Goal: Information Seeking & Learning: Learn about a topic

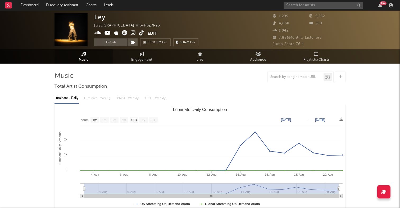
select select "1w"
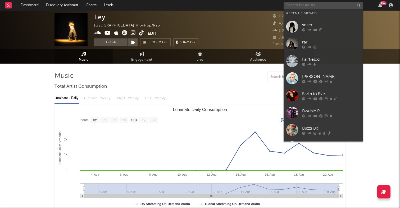
click at [303, 7] on input "text" at bounding box center [323, 5] width 79 height 7
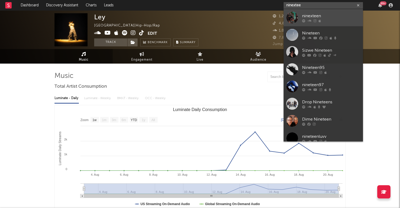
type input "ninextee"
click at [340, 14] on div "ninexteen" at bounding box center [331, 16] width 58 height 6
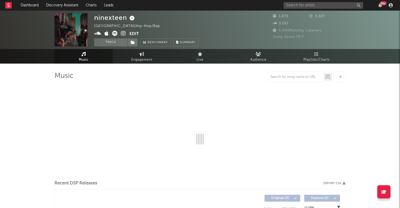
select select "1w"
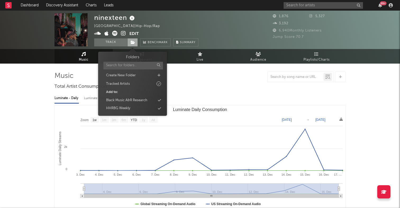
click at [134, 42] on icon at bounding box center [133, 42] width 4 height 4
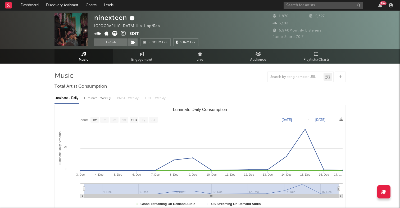
click at [124, 33] on icon at bounding box center [123, 33] width 5 height 5
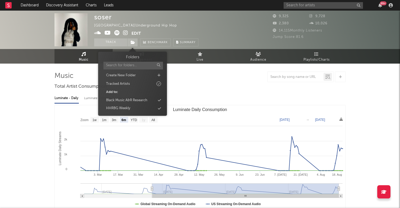
select select "6m"
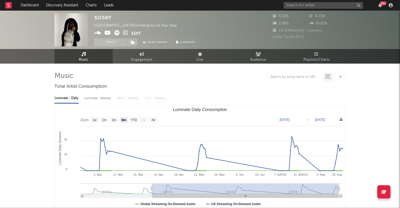
click at [204, 72] on div at bounding box center [199, 76] width 291 height 11
click at [147, 58] on span "Engagement" at bounding box center [141, 60] width 21 height 6
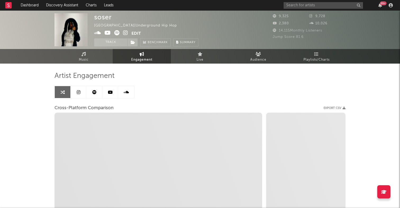
select select "1w"
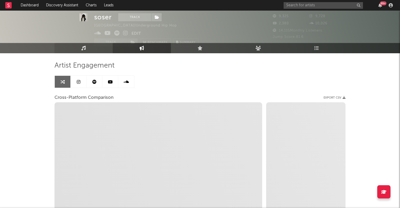
click at [90, 45] on link "Music" at bounding box center [83, 48] width 58 height 10
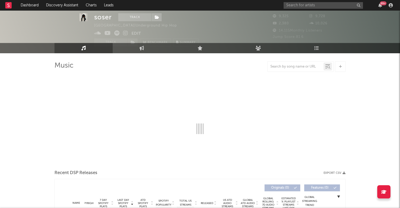
select select "6m"
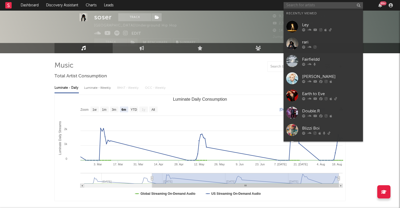
click at [302, 8] on input "text" at bounding box center [323, 5] width 79 height 7
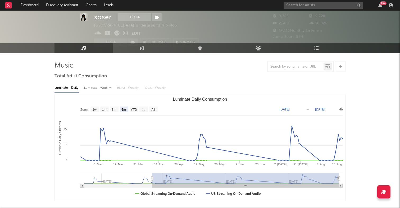
click at [315, 8] on div "99 +" at bounding box center [339, 5] width 111 height 11
click at [315, 7] on input "text" at bounding box center [323, 5] width 79 height 7
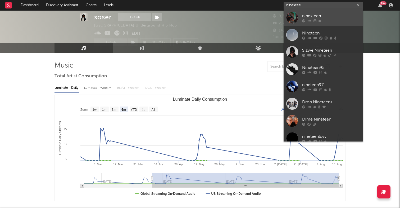
type input "ninextee"
click at [329, 21] on div at bounding box center [331, 20] width 58 height 3
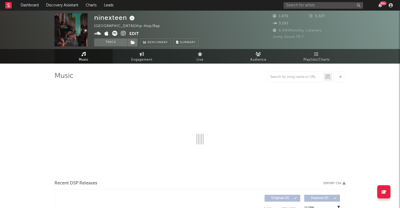
select select "1w"
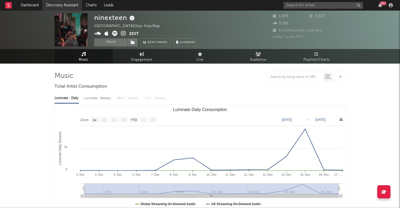
click at [65, 5] on link "Discovery Assistant" at bounding box center [62, 5] width 40 height 11
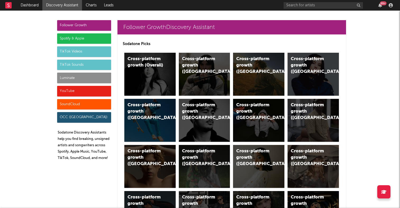
click at [76, 64] on div "TikTok Sounds" at bounding box center [84, 65] width 54 height 11
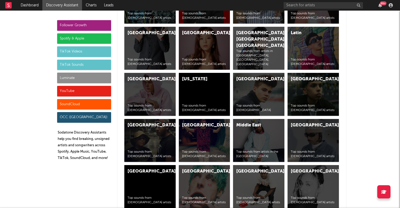
scroll to position [2123, 0]
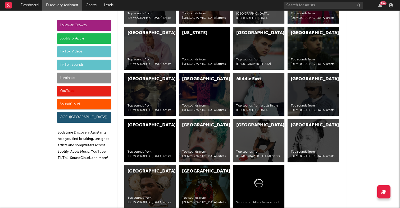
click at [197, 172] on div "[GEOGRAPHIC_DATA]" at bounding box center [200, 171] width 36 height 6
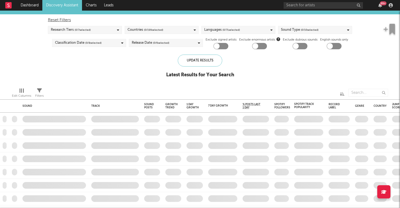
checkbox input "true"
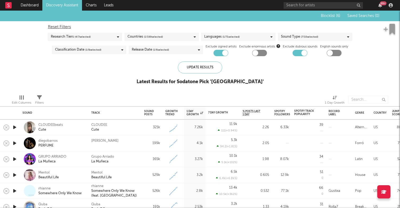
click at [285, 37] on div "Sound Type ( 7 / 10 selected)" at bounding box center [299, 37] width 37 height 6
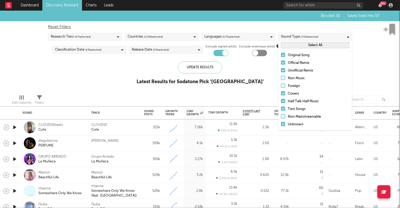
click at [284, 60] on div at bounding box center [283, 62] width 4 height 4
click at [281, 60] on input "Official Remix" at bounding box center [281, 63] width 0 height 6
click at [283, 71] on div at bounding box center [283, 70] width 4 height 4
click at [281, 71] on input "Unofficial Remix" at bounding box center [281, 70] width 0 height 6
click at [284, 92] on div at bounding box center [283, 93] width 4 height 4
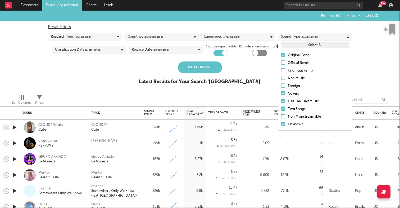
click at [281, 92] on input "Covers" at bounding box center [281, 93] width 0 height 6
click at [284, 101] on div at bounding box center [283, 101] width 4 height 4
click at [281, 101] on input "Half Talk Half Music" at bounding box center [281, 101] width 0 height 6
click at [284, 107] on div at bounding box center [283, 108] width 4 height 4
click at [281, 107] on input "Two Songs" at bounding box center [281, 109] width 0 height 6
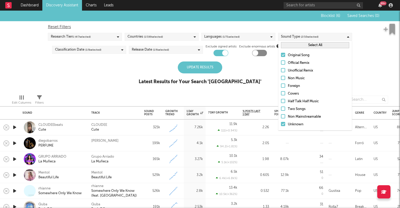
click at [284, 125] on div at bounding box center [283, 124] width 4 height 4
click at [281, 125] on input "Unknown" at bounding box center [281, 124] width 0 height 6
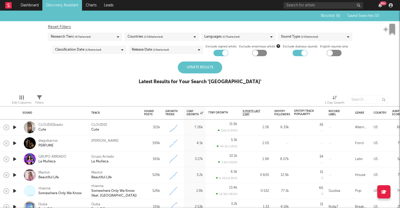
click at [244, 74] on div "Update Results Latest Results for Your Search ' United States '" at bounding box center [200, 75] width 123 height 29
click at [213, 68] on div "Update Results" at bounding box center [200, 67] width 44 height 12
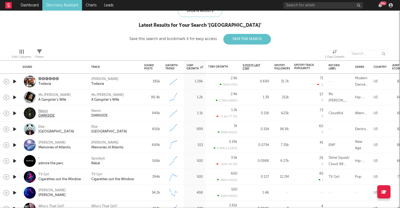
click at [52, 116] on div "DARKSIDE" at bounding box center [46, 115] width 16 height 5
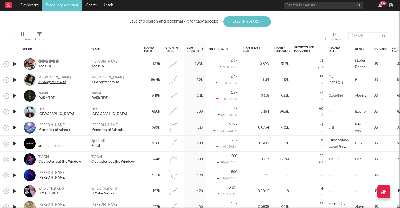
click at [65, 81] on div "A Gangster's Wife" at bounding box center [54, 82] width 33 height 5
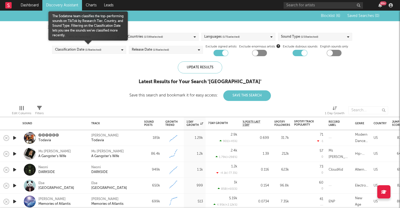
click at [117, 49] on div "Classification Date ( 1 / 8 selected)" at bounding box center [89, 50] width 74 height 8
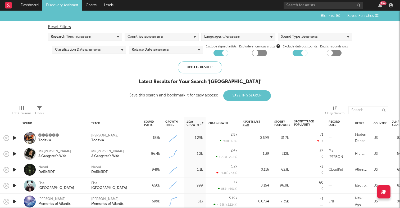
click at [140, 69] on div "Update Results Latest Results for Your Search ' United States ' Save this searc…" at bounding box center [200, 80] width 142 height 39
click at [300, 38] on div "Sound Type ( 1 / 10 selected)" at bounding box center [299, 37] width 37 height 6
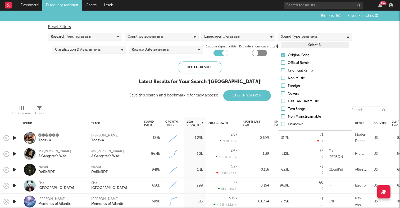
click at [262, 38] on div "Languages ( 1 / 71 selected)" at bounding box center [238, 37] width 74 height 8
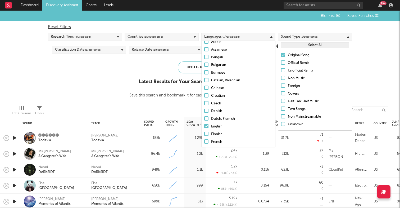
scroll to position [40, 0]
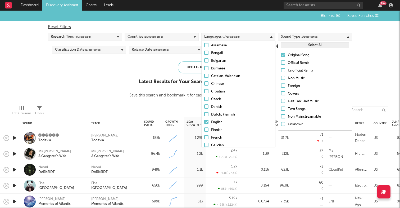
click at [164, 58] on div "Blocklist ( 6 ) Saved Searches ( 0 ) Reset Filters Research Tiers ( 4 / 7 selec…" at bounding box center [200, 56] width 400 height 90
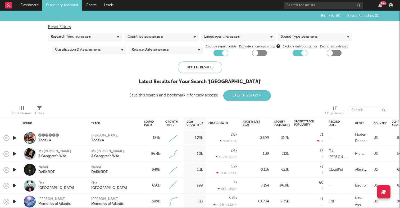
click at [163, 36] on span "( 1 / 199 selected)" at bounding box center [153, 37] width 19 height 6
click at [94, 93] on div "Blocklist ( 6 ) Saved Searches ( 0 ) Reset Filters Research Tiers ( 4 / 7 selec…" at bounding box center [200, 56] width 400 height 90
click at [107, 38] on div "Research Tiers ( 4 / 7 selected)" at bounding box center [85, 37] width 74 height 8
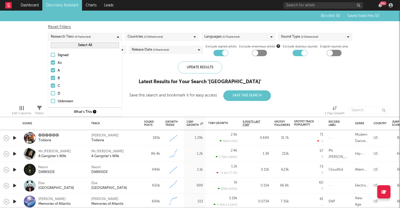
click at [131, 87] on div "Update Results Latest Results for Your Search ' United States ' Save this searc…" at bounding box center [200, 80] width 142 height 39
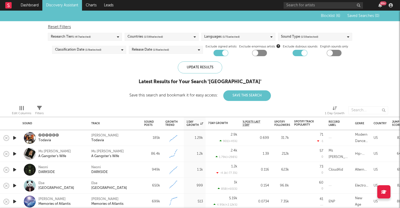
click at [105, 45] on div "Reset Filters Research Tiers ( 4 / 7 selected) Countries ( 1 / 199 selected) La…" at bounding box center [199, 38] width 309 height 35
click at [104, 49] on div "Classification Date ( 1 / 8 selected)" at bounding box center [89, 50] width 74 height 8
click at [138, 71] on div "Update Results Latest Results for Your Search ' United States ' Save this searc…" at bounding box center [200, 80] width 142 height 39
click at [165, 51] on span "( 1 / 6 selected)" at bounding box center [161, 50] width 16 height 6
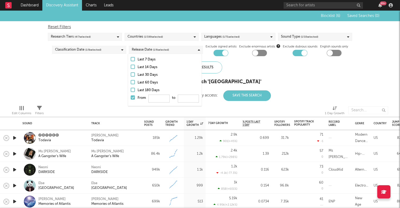
click at [253, 35] on div "Languages ( 1 / 71 selected)" at bounding box center [238, 37] width 74 height 8
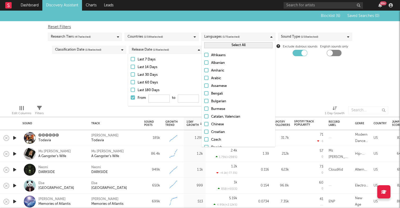
click at [317, 74] on div "Blocklist ( 6 ) Saved Searches ( 0 ) Reset Filters Research Tiers ( 4 / 7 selec…" at bounding box center [200, 56] width 400 height 90
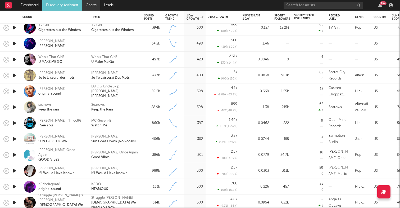
click at [93, 8] on link "Charts" at bounding box center [91, 5] width 18 height 11
